Goal: Information Seeking & Learning: Learn about a topic

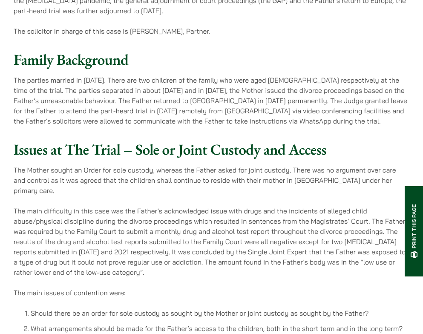
scroll to position [469, 0]
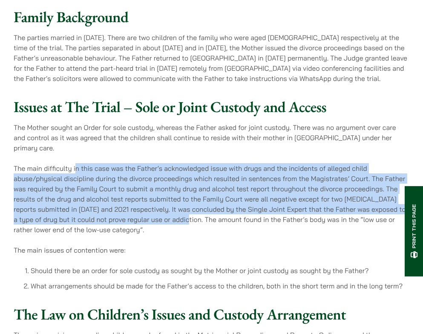
drag, startPoint x: 75, startPoint y: 150, endPoint x: 181, endPoint y: 207, distance: 120.4
click at [181, 206] on div "Issues at The Trial – Sole or Joint Custody and Access The Mother sought an Ord…" at bounding box center [212, 194] width 396 height 193
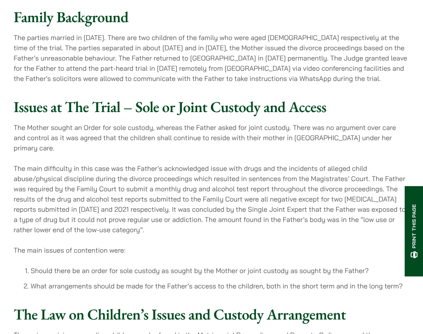
click at [184, 224] on p "The main difficulty in this case was the Father’s acknowledged issue with drugs…" at bounding box center [212, 199] width 396 height 72
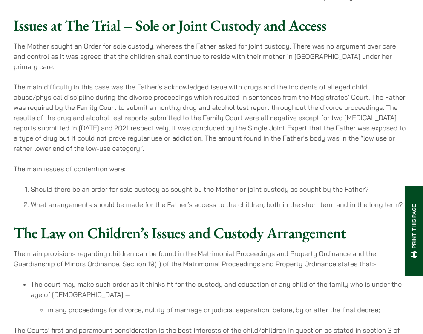
scroll to position [554, 0]
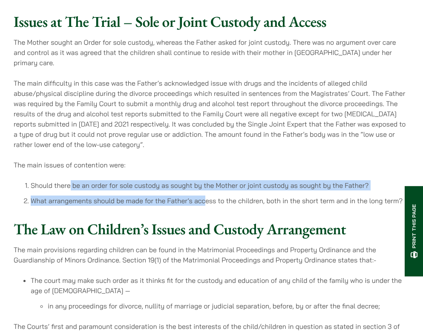
drag, startPoint x: 70, startPoint y: 171, endPoint x: 205, endPoint y: 191, distance: 136.6
click at [205, 191] on ol "Should there be an order for sole custody as sought by the Mother or joint cust…" at bounding box center [212, 193] width 396 height 26
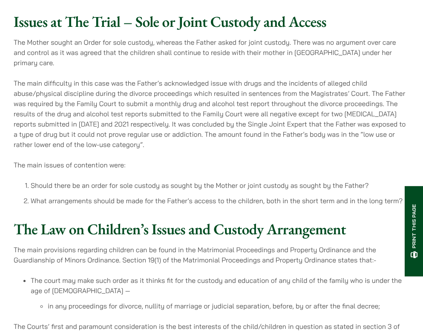
click at [222, 220] on h2 "The Law on Children’s Issues and Custody Arrangement" at bounding box center [212, 229] width 396 height 18
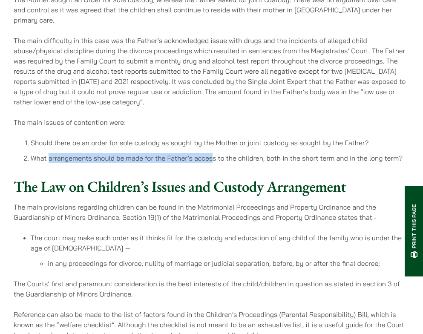
drag, startPoint x: 48, startPoint y: 146, endPoint x: 214, endPoint y: 150, distance: 166.6
click at [214, 153] on li "What arrangements should be made for the Father’s access to the children, both …" at bounding box center [220, 158] width 379 height 10
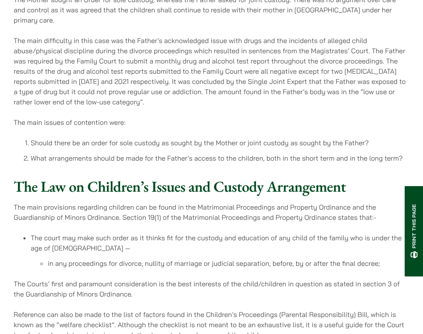
click at [215, 178] on h2 "The Law on Children’s Issues and Custody Arrangement" at bounding box center [212, 187] width 396 height 18
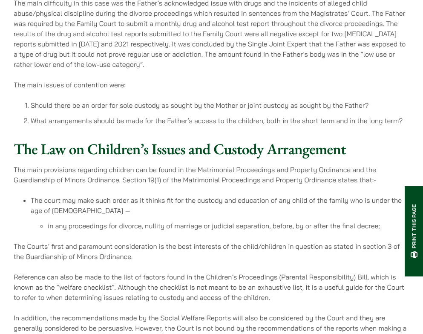
scroll to position [682, 0]
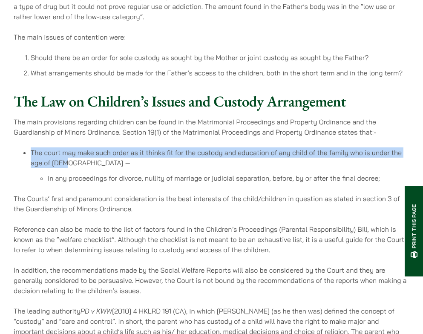
drag, startPoint x: 47, startPoint y: 135, endPoint x: 87, endPoint y: 157, distance: 45.6
click at [87, 157] on div "The Law on Children’s Issues and Custody Arrangement The main provisions regard…" at bounding box center [212, 250] width 396 height 316
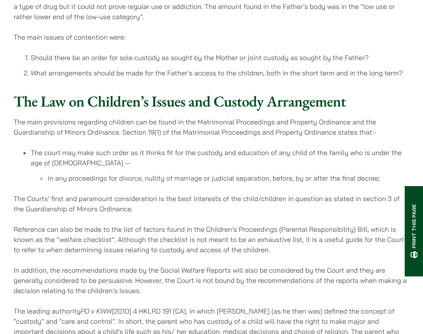
click at [112, 180] on div "The Law on Children’s Issues and Custody Arrangement The main provisions regard…" at bounding box center [212, 250] width 396 height 316
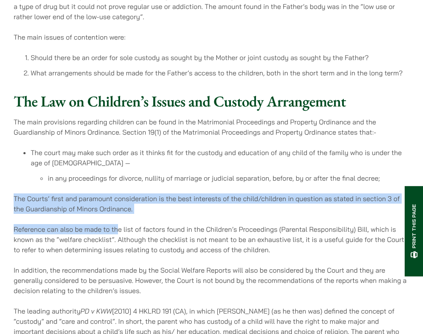
drag, startPoint x: 112, startPoint y: 209, endPoint x: 118, endPoint y: 214, distance: 8.3
click at [118, 224] on p "Reference can also be made to the list of factors found in the Children’s Proce…" at bounding box center [212, 239] width 396 height 31
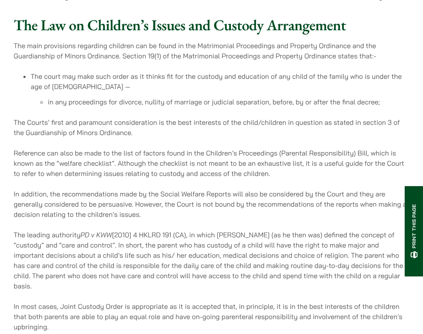
scroll to position [767, 0]
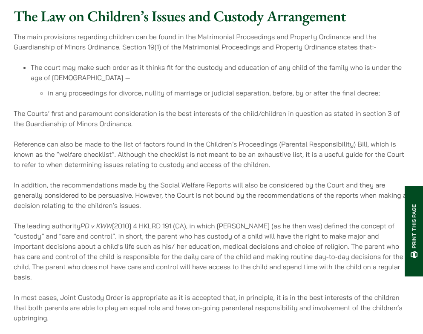
click at [260, 180] on p "In addition, the recommendations made by the Social Welfare Reports will also b…" at bounding box center [212, 195] width 396 height 31
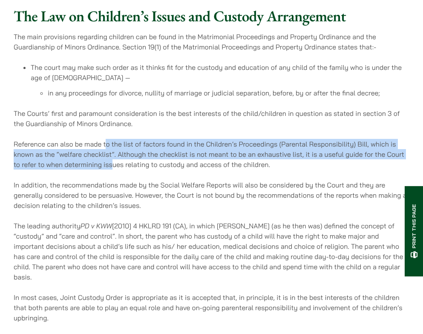
drag, startPoint x: 105, startPoint y: 136, endPoint x: 114, endPoint y: 159, distance: 24.8
click at [114, 159] on p "Reference can also be made to the list of factors found in the Children’s Proce…" at bounding box center [212, 154] width 396 height 31
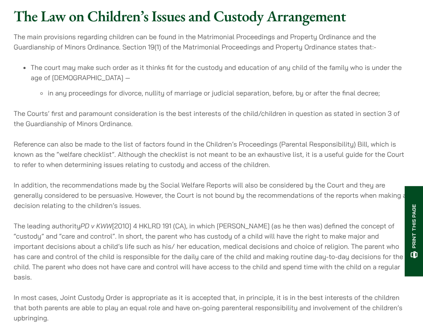
click at [116, 168] on div "The Law on Children’s Issues and Custody Arrangement The main provisions regard…" at bounding box center [212, 165] width 396 height 316
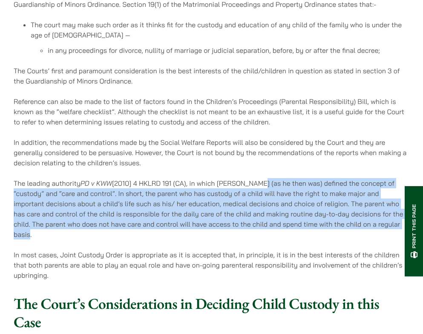
drag, startPoint x: 260, startPoint y: 170, endPoint x: 263, endPoint y: 228, distance: 58.9
click at [263, 227] on p "The leading authority PD v KWW [2010] 4 HKLRD 191 (CA), in which [PERSON_NAME] …" at bounding box center [212, 208] width 396 height 61
click at [263, 228] on p "The leading authority PD v KWW [2010] 4 HKLRD 191 (CA), in which [PERSON_NAME] …" at bounding box center [212, 208] width 396 height 61
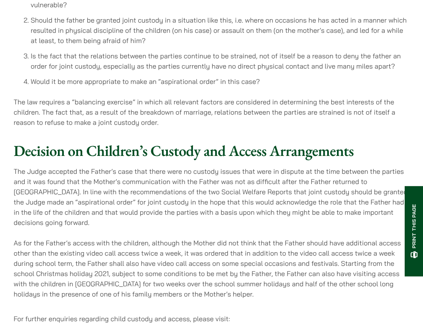
scroll to position [1193, 0]
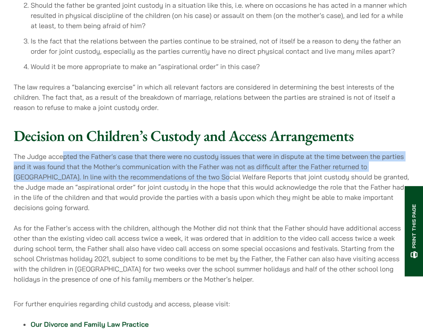
drag, startPoint x: 63, startPoint y: 148, endPoint x: 187, endPoint y: 166, distance: 124.8
click at [187, 166] on p "The Judge accepted the Father’s case that there were no custody issues that wer…" at bounding box center [212, 181] width 396 height 61
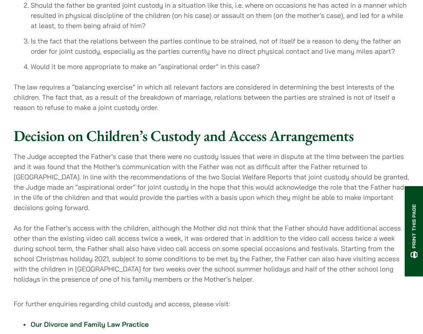
click at [176, 184] on p "The Judge accepted the Father’s case that there were no custody issues that wer…" at bounding box center [212, 181] width 396 height 61
drag, startPoint x: 97, startPoint y: 154, endPoint x: 210, endPoint y: 153, distance: 113.7
click at [210, 153] on p "The Judge accepted the Father’s case that there were no custody issues that wer…" at bounding box center [212, 181] width 396 height 61
click at [235, 183] on p "The Judge accepted the Father’s case that there were no custody issues that wer…" at bounding box center [212, 181] width 396 height 61
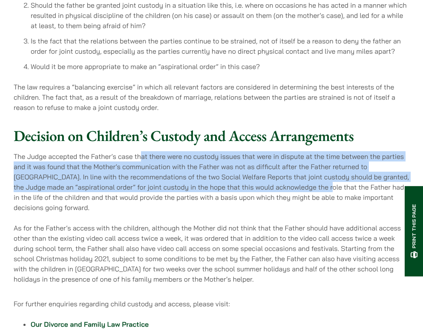
drag, startPoint x: 139, startPoint y: 146, endPoint x: 303, endPoint y: 172, distance: 166.0
click at [303, 172] on p "The Judge accepted the Father’s case that there were no custody issues that wer…" at bounding box center [212, 181] width 396 height 61
click at [238, 178] on p "The Judge accepted the Father’s case that there were no custody issues that wer…" at bounding box center [212, 181] width 396 height 61
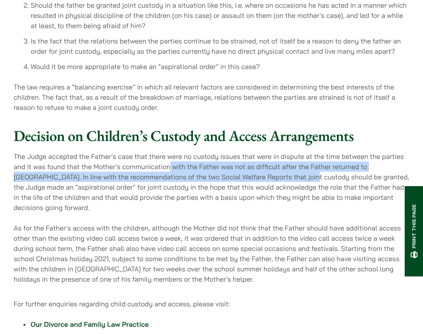
click at [278, 167] on p "The Judge accepted the Father’s case that there were no custody issues that wer…" at bounding box center [212, 181] width 396 height 61
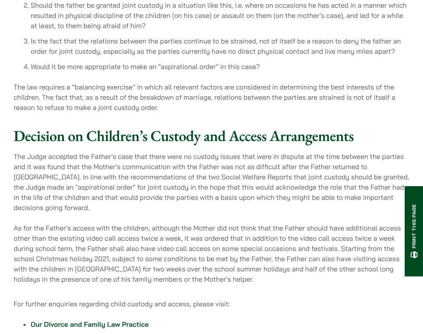
click at [279, 178] on p "The Judge accepted the Father’s case that there were no custody issues that wer…" at bounding box center [212, 181] width 396 height 61
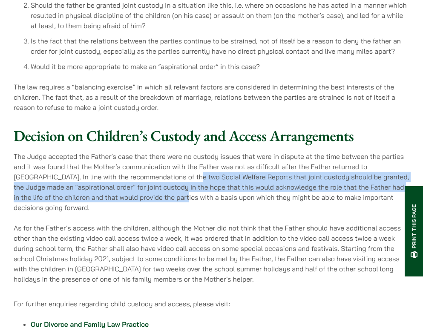
drag, startPoint x: 165, startPoint y: 170, endPoint x: 172, endPoint y: 193, distance: 24.1
click at [172, 193] on p "The Judge accepted the Father’s case that there were no custody issues that wer…" at bounding box center [212, 181] width 396 height 61
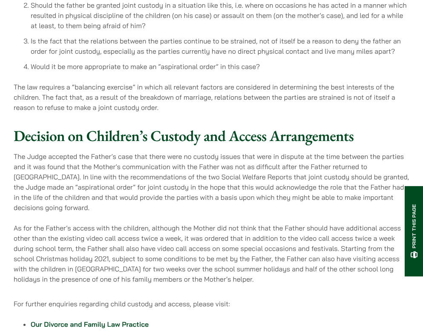
click at [177, 207] on div "Decision on Children’s Custody and Access Arrangements The Judge accepted the F…" at bounding box center [212, 205] width 396 height 157
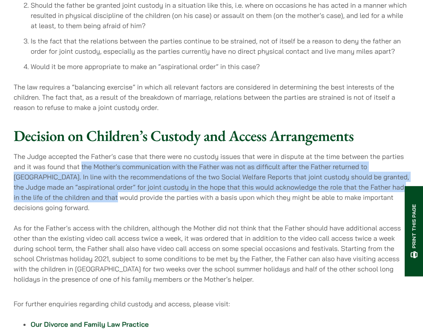
drag, startPoint x: 82, startPoint y: 157, endPoint x: 105, endPoint y: 196, distance: 45.8
click at [103, 192] on p "The Judge accepted the Father’s case that there were no custody issues that wer…" at bounding box center [212, 181] width 396 height 61
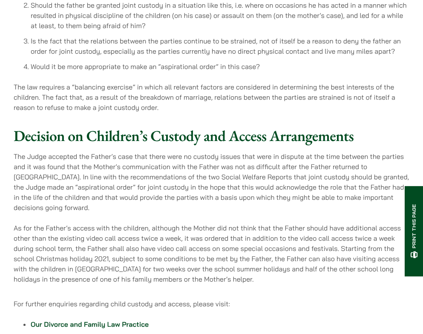
click at [108, 207] on div "Decision on Children’s Custody and Access Arrangements The Judge accepted the F…" at bounding box center [212, 205] width 396 height 157
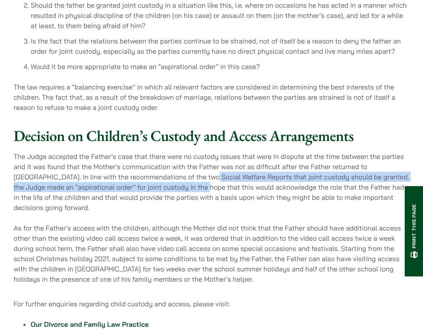
drag, startPoint x: 177, startPoint y: 167, endPoint x: 185, endPoint y: 184, distance: 18.9
click at [185, 184] on p "The Judge accepted the Father’s case that there were no custody issues that wer…" at bounding box center [212, 181] width 396 height 61
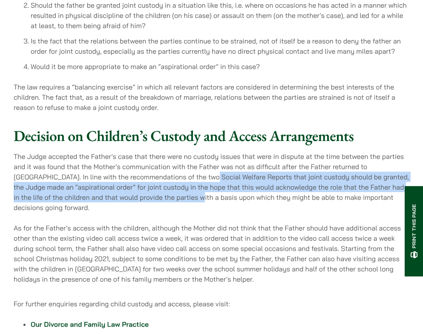
click at [187, 191] on p "The Judge accepted the Father’s case that there were no custody issues that wer…" at bounding box center [212, 181] width 396 height 61
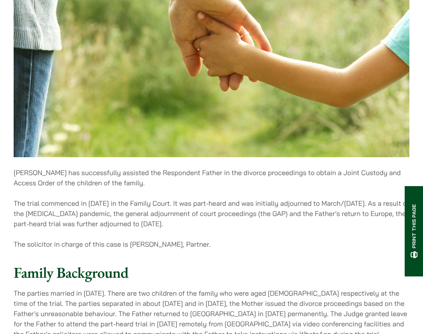
scroll to position [426, 0]
